Goal: Information Seeking & Learning: Learn about a topic

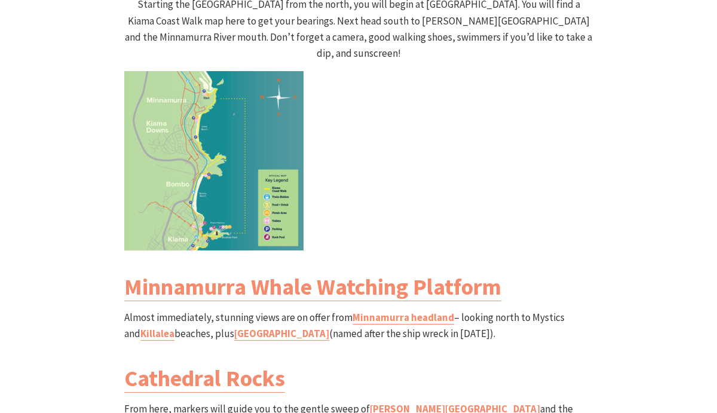
scroll to position [1278, 0]
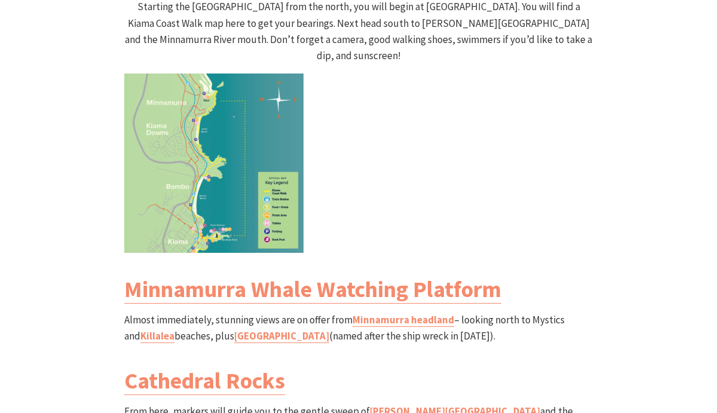
click at [199, 145] on img at bounding box center [213, 163] width 179 height 179
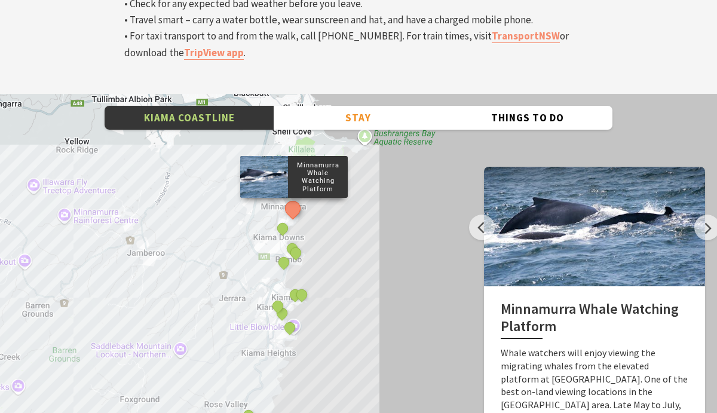
scroll to position [4110, 0]
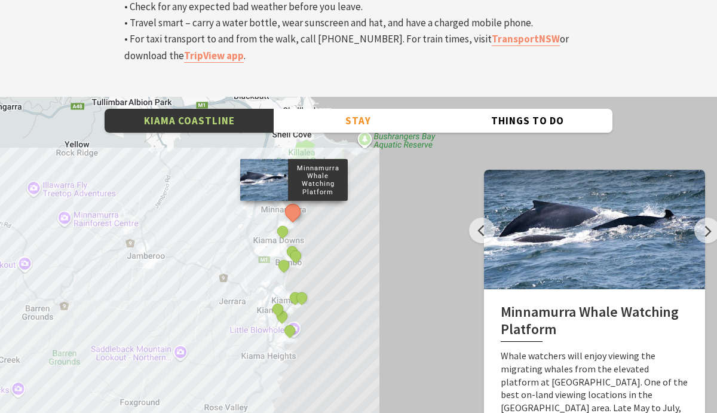
click at [260, 236] on div "Minnamurra Whale Watching Platform Gerringong Whale Watching Platform Werri Lag…" at bounding box center [358, 312] width 717 height 430
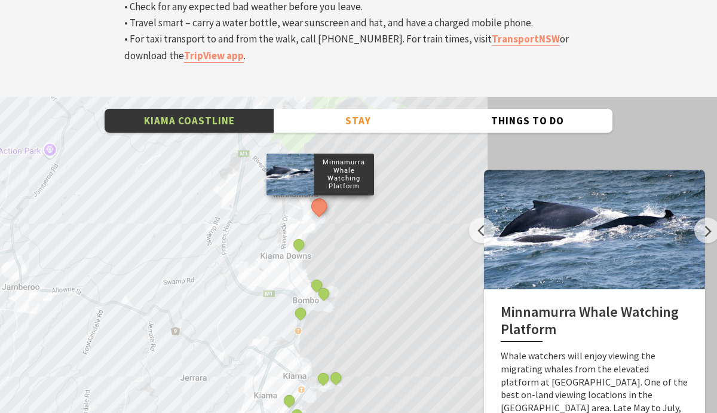
drag, startPoint x: 280, startPoint y: 179, endPoint x: 269, endPoint y: 324, distance: 145.7
click at [269, 324] on div "Minnamurra Whale Watching Platform Gerringong Whale Watching Platform Werri Lag…" at bounding box center [358, 312] width 717 height 430
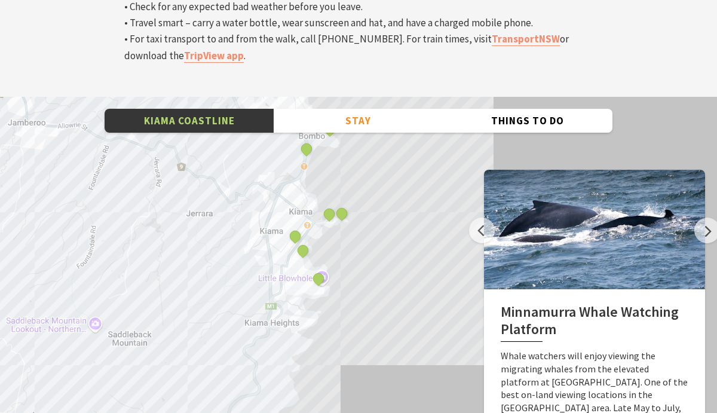
drag, startPoint x: 304, startPoint y: 311, endPoint x: 310, endPoint y: 145, distance: 165.7
click at [310, 145] on div "Minnamurra Whale Watching Platform Gerringong Whale Watching Platform Werri Lag…" at bounding box center [358, 312] width 717 height 430
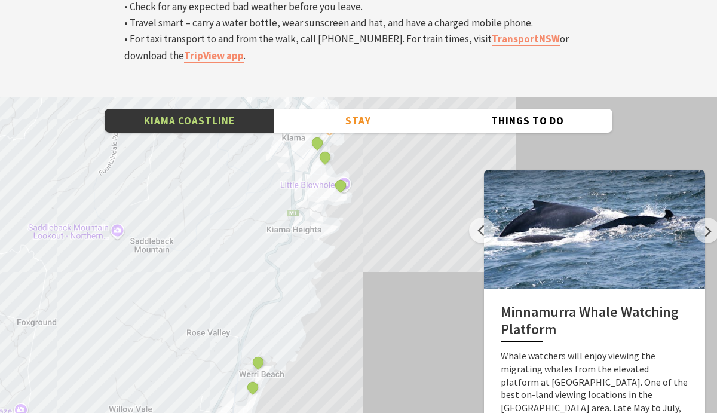
drag, startPoint x: 303, startPoint y: 207, endPoint x: 325, endPoint y: 111, distance: 99.3
click at [325, 111] on div "Minnamurra Whale Watching Platform Gerringong Whale Watching Platform Werri Lag…" at bounding box center [358, 312] width 717 height 430
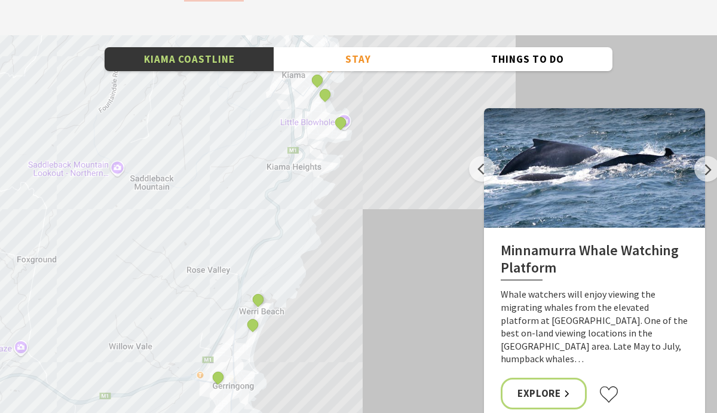
scroll to position [4150, 0]
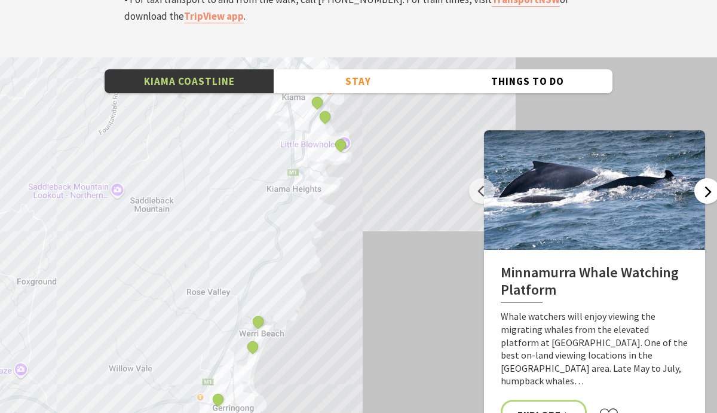
click at [704, 178] on button "Next" at bounding box center [708, 191] width 26 height 26
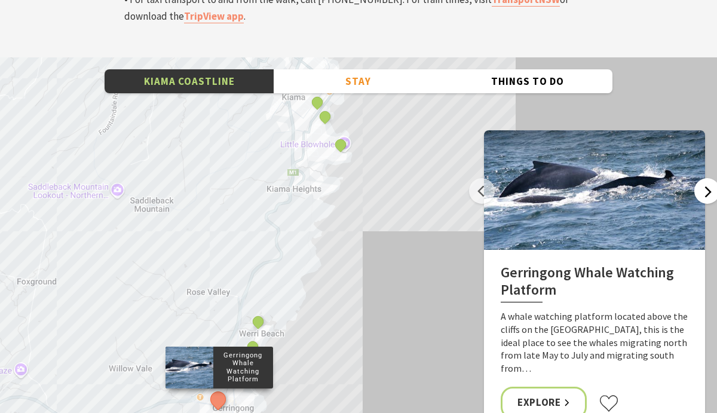
click at [704, 178] on button "Next" at bounding box center [708, 191] width 26 height 26
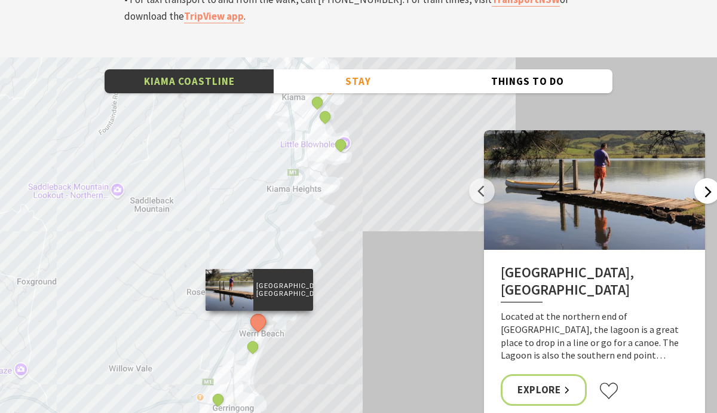
click at [704, 178] on button "Next" at bounding box center [708, 191] width 26 height 26
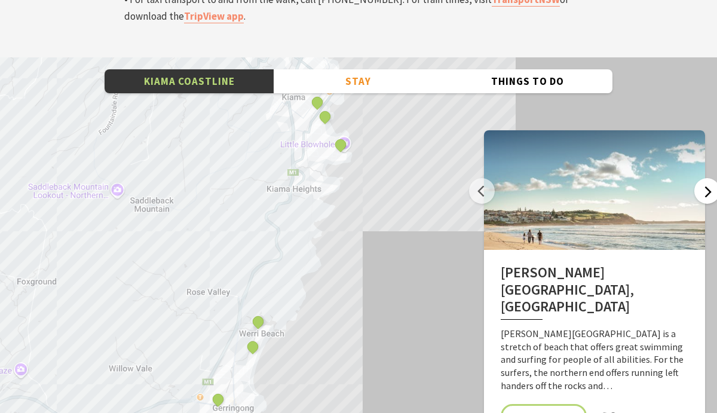
click at [704, 178] on button "Next" at bounding box center [708, 191] width 26 height 26
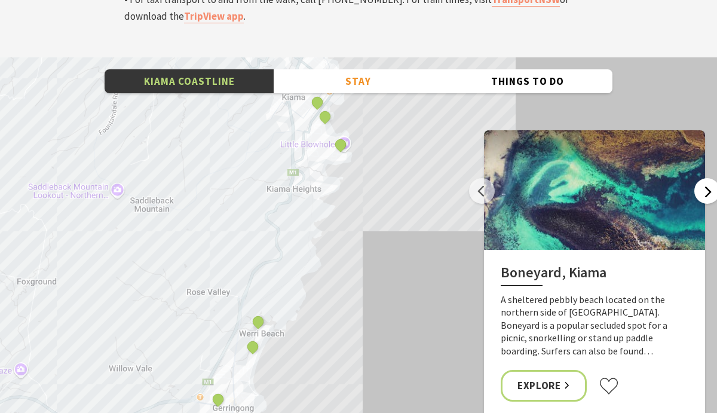
click at [704, 178] on button "Next" at bounding box center [708, 191] width 26 height 26
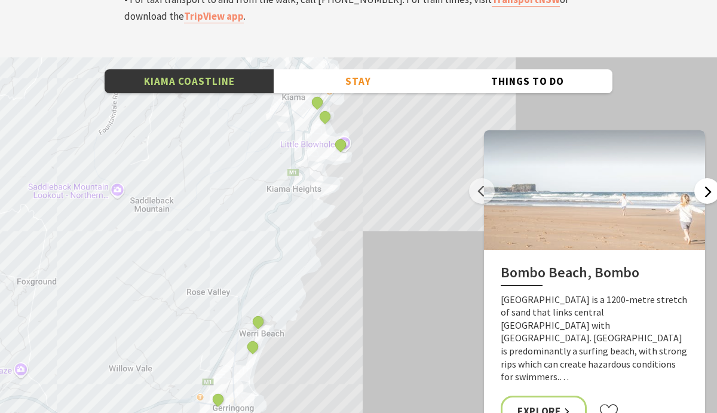
click at [704, 178] on button "Next" at bounding box center [708, 191] width 26 height 26
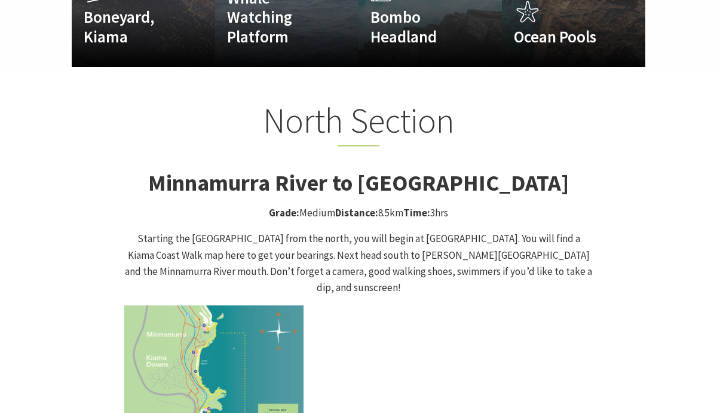
scroll to position [1041, 0]
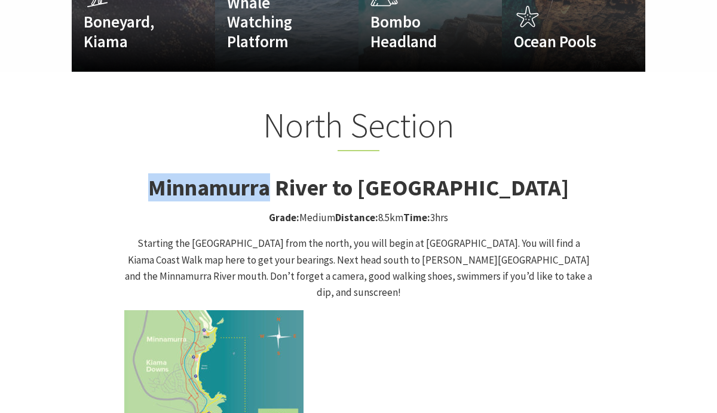
drag, startPoint x: 147, startPoint y: 164, endPoint x: 270, endPoint y: 161, distance: 123.2
click at [270, 173] on strong "Minnamurra River to Kiama Blowhole Walk" at bounding box center [358, 187] width 421 height 28
copy strong "Minnamurra"
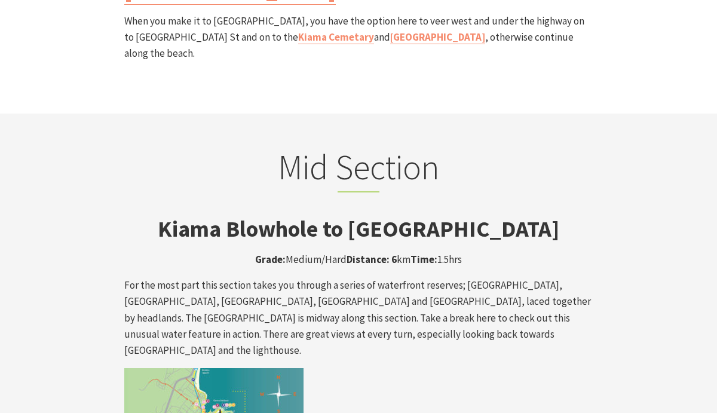
scroll to position [1763, 0]
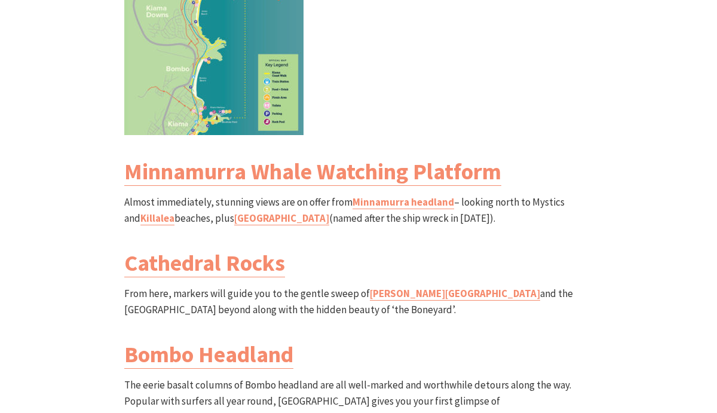
scroll to position [1404, 0]
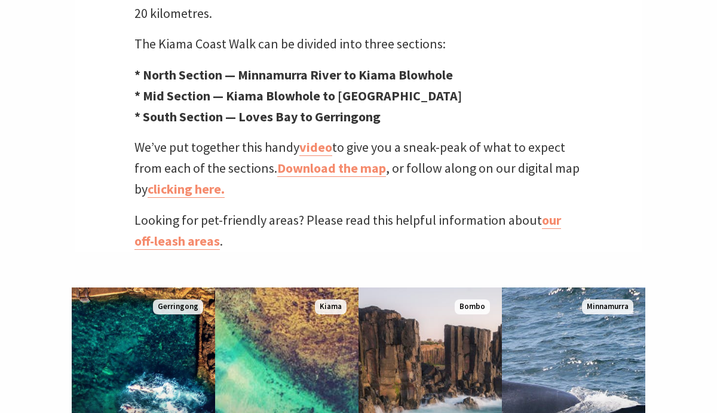
scroll to position [540, 0]
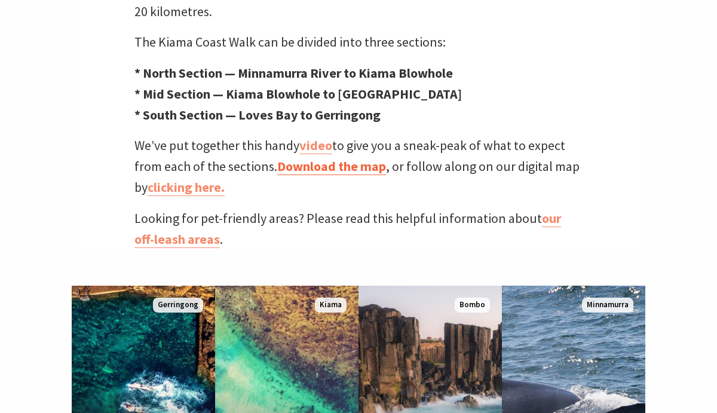
click at [364, 158] on link "Download the map" at bounding box center [331, 166] width 109 height 17
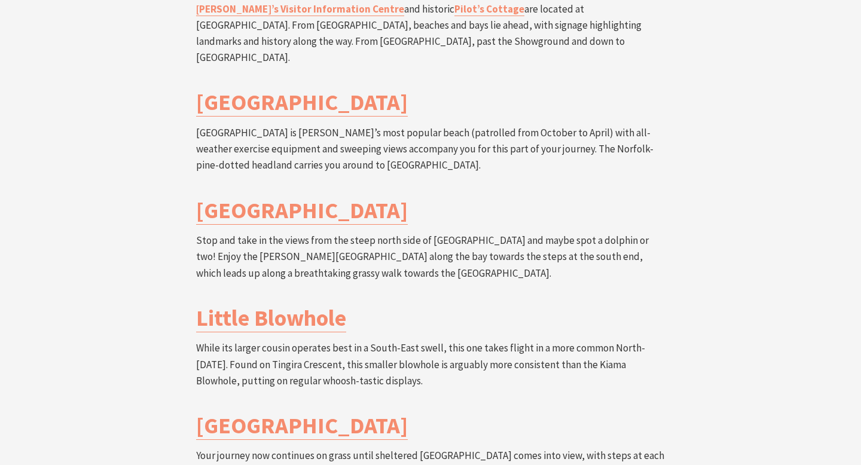
scroll to position [2475, 0]
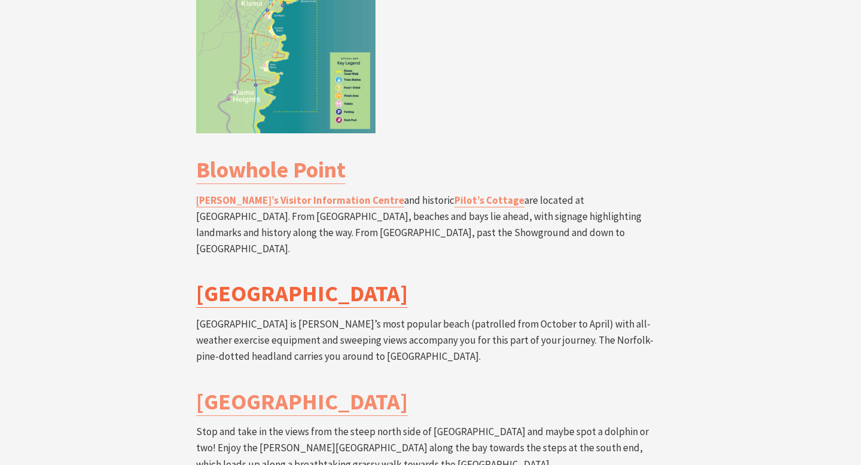
scroll to position [2274, 0]
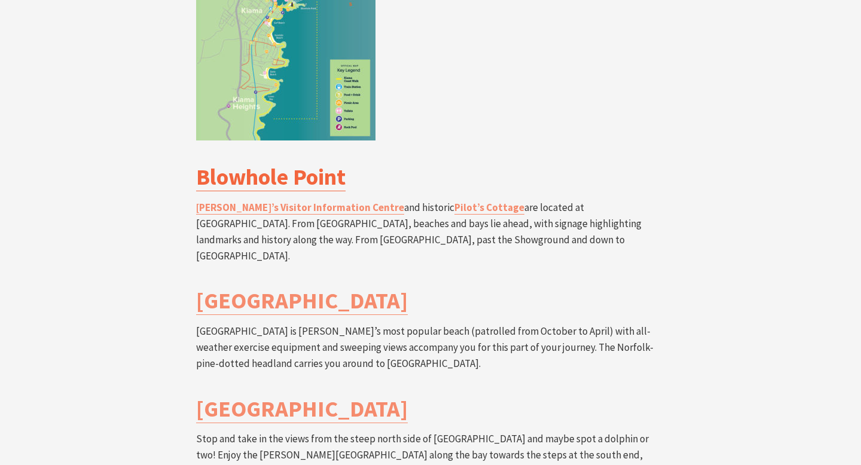
click at [233, 163] on link "Blowhole Point" at bounding box center [270, 177] width 149 height 29
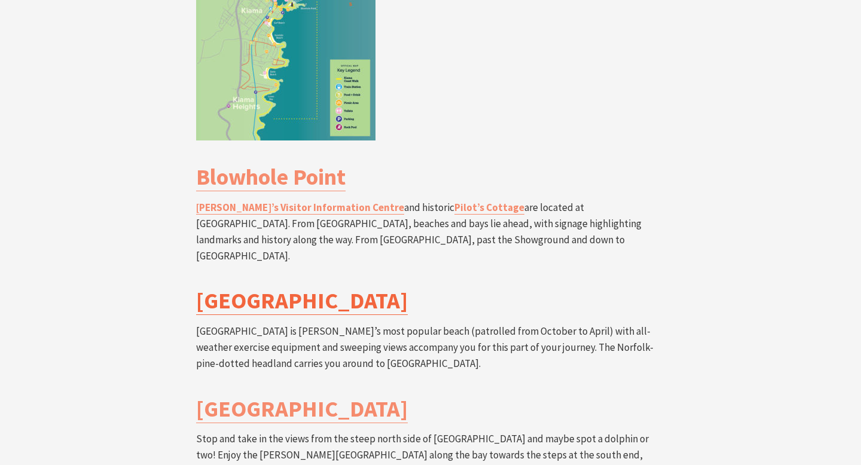
click at [265, 286] on link "Surf Beach" at bounding box center [302, 300] width 212 height 29
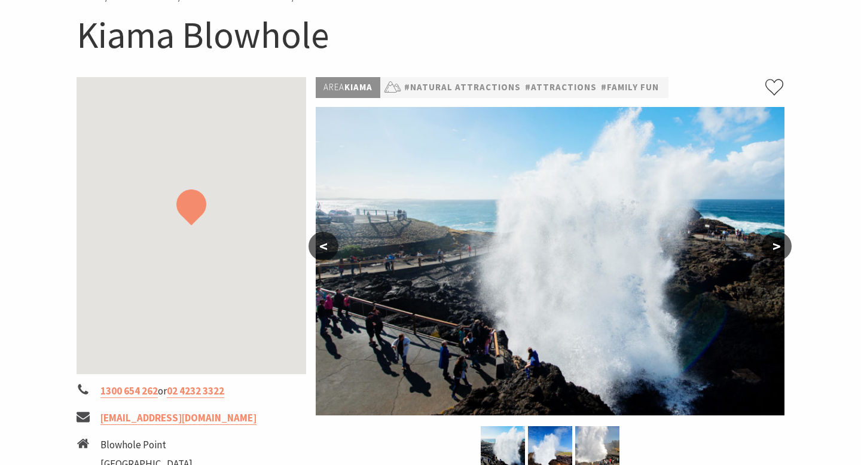
scroll to position [196, 0]
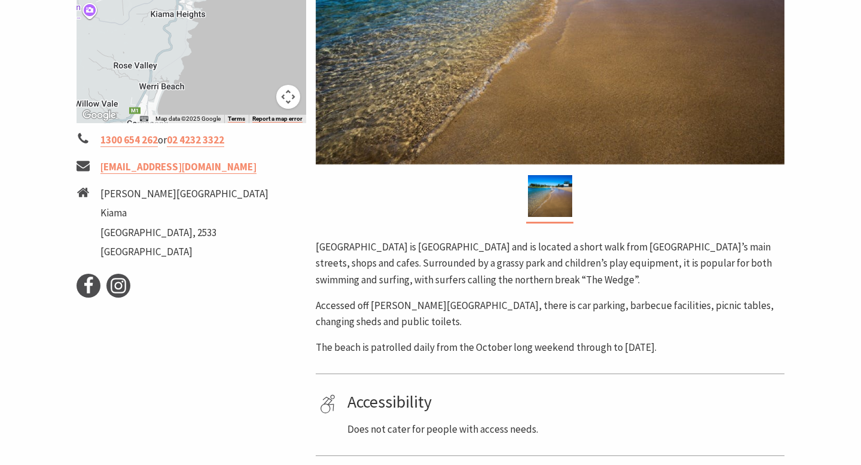
scroll to position [368, 0]
